Goal: Find specific page/section

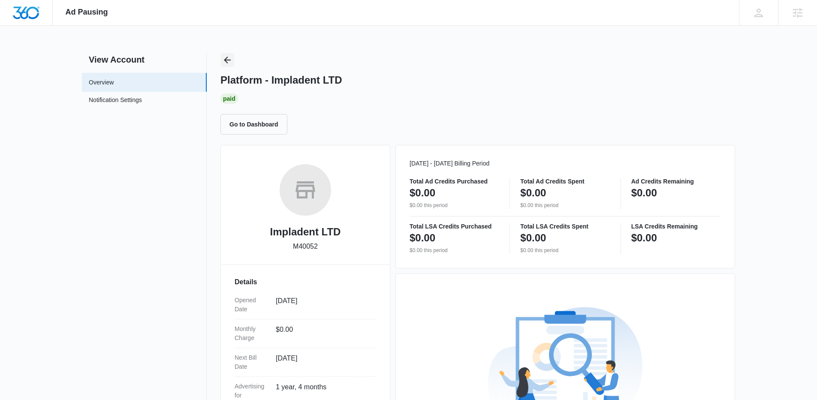
click at [228, 57] on icon "Back" at bounding box center [227, 60] width 10 height 10
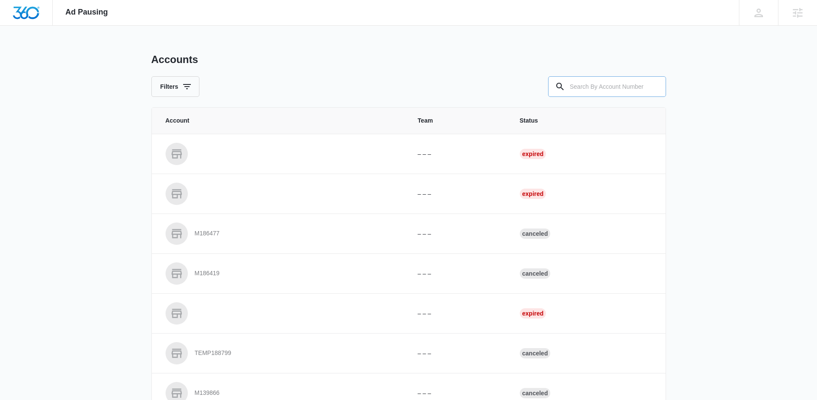
drag, startPoint x: 228, startPoint y: 57, endPoint x: 632, endPoint y: 85, distance: 405.2
click at [645, 84] on div at bounding box center [607, 86] width 118 height 21
drag, startPoint x: 583, startPoint y: 85, endPoint x: 458, endPoint y: 73, distance: 126.2
click at [582, 85] on input "text" at bounding box center [607, 86] width 118 height 21
paste input "M329729"
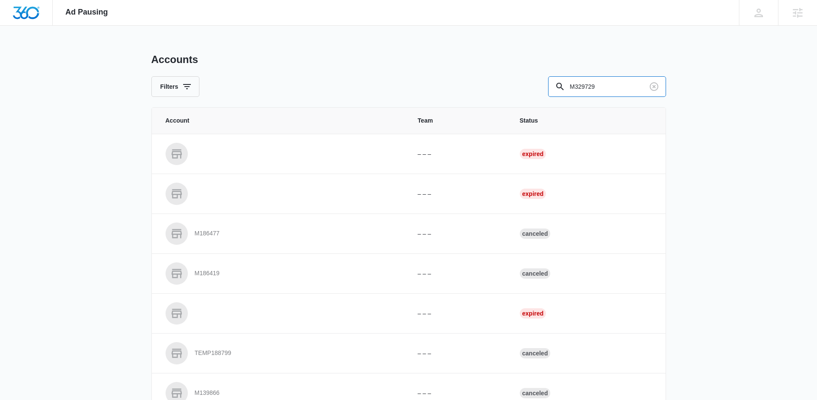
type input "M329729"
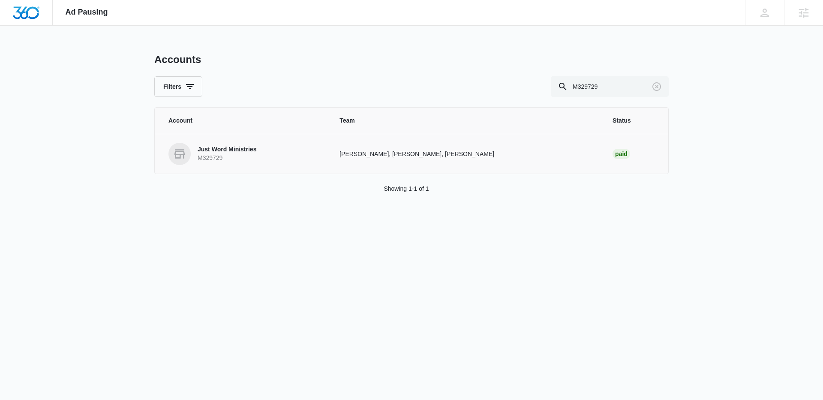
click at [260, 160] on link "Just Word Ministries M329729" at bounding box center [243, 154] width 150 height 22
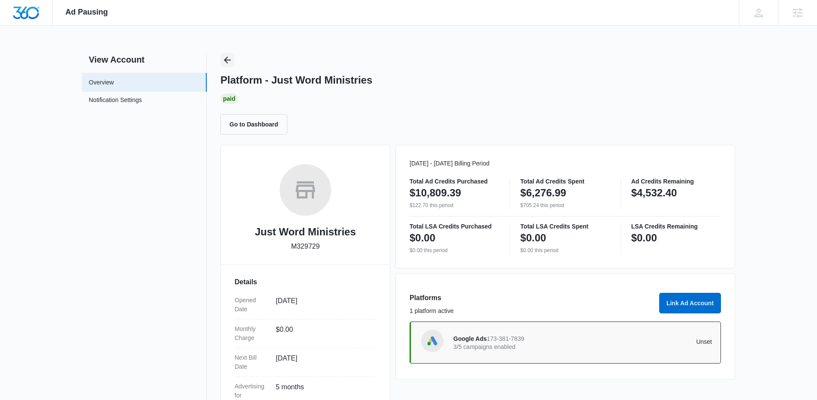
click at [231, 63] on icon "Back" at bounding box center [227, 60] width 10 height 10
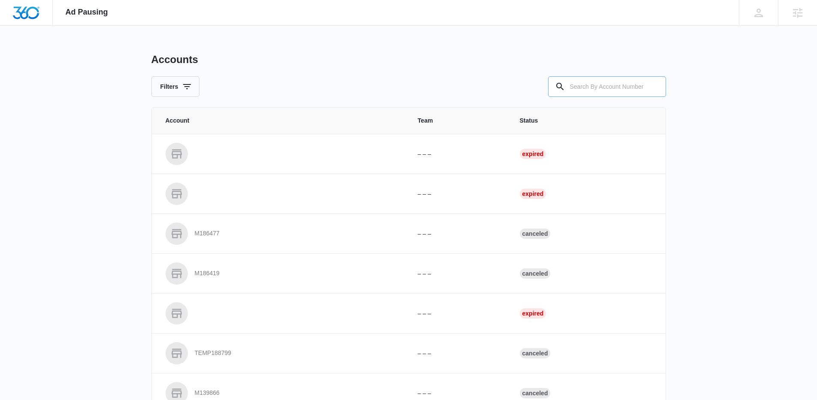
click at [576, 93] on input "text" at bounding box center [607, 86] width 118 height 21
paste input "M338438"
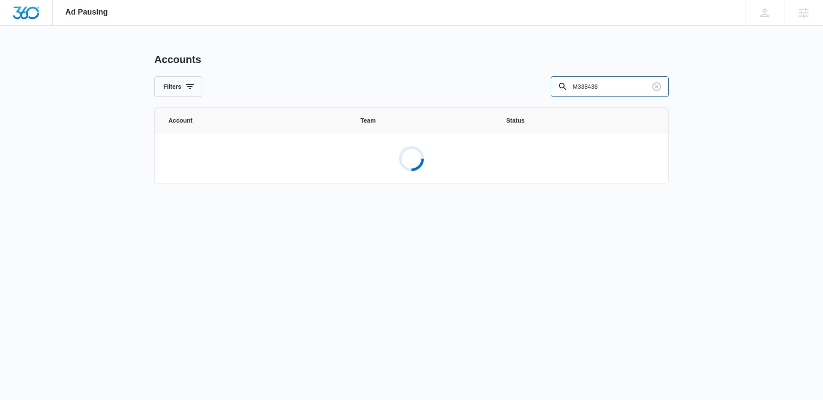
type input "M338438"
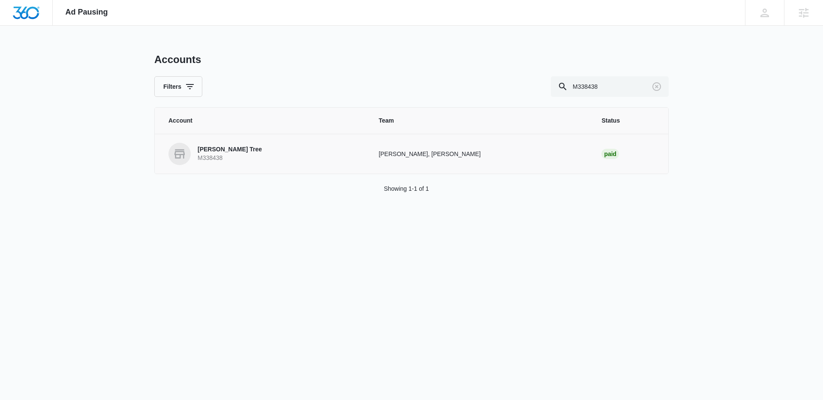
click at [233, 153] on link "[PERSON_NAME] Tree M338438" at bounding box center [262, 154] width 189 height 22
